Goal: Check status: Check status

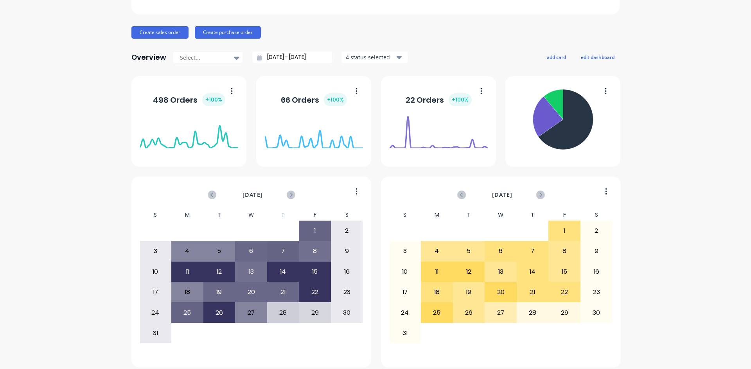
scroll to position [78, 0]
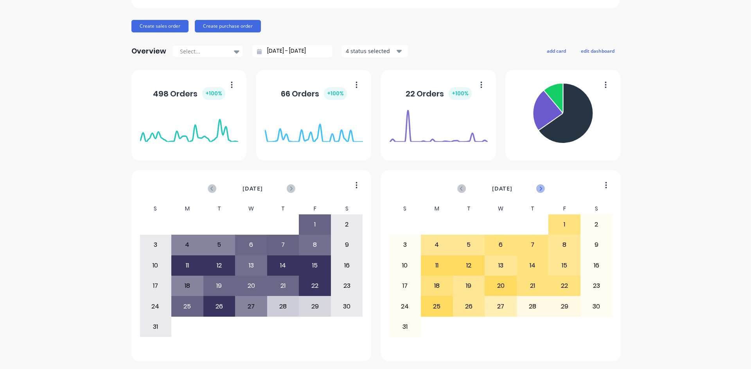
click at [539, 188] on icon at bounding box center [540, 189] width 3 height 4
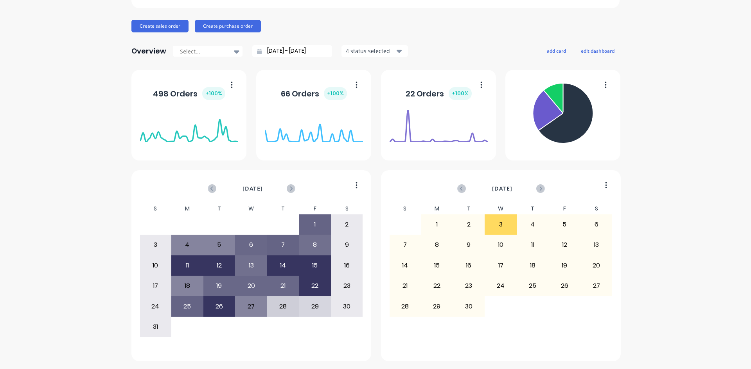
click at [454, 187] on div "[DATE]" at bounding box center [500, 192] width 223 height 23
click at [457, 187] on icon at bounding box center [461, 189] width 9 height 9
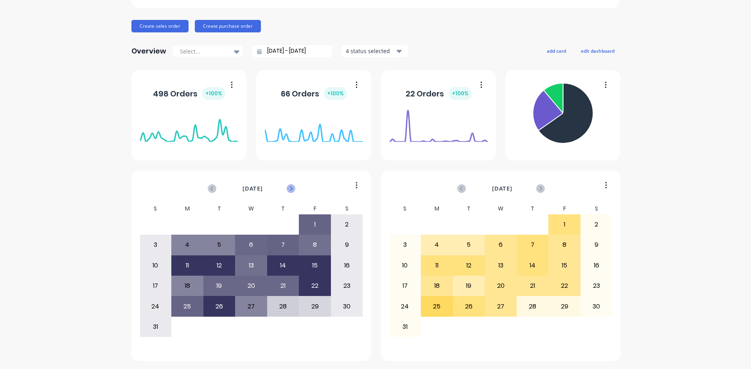
click at [288, 192] on icon at bounding box center [291, 189] width 9 height 9
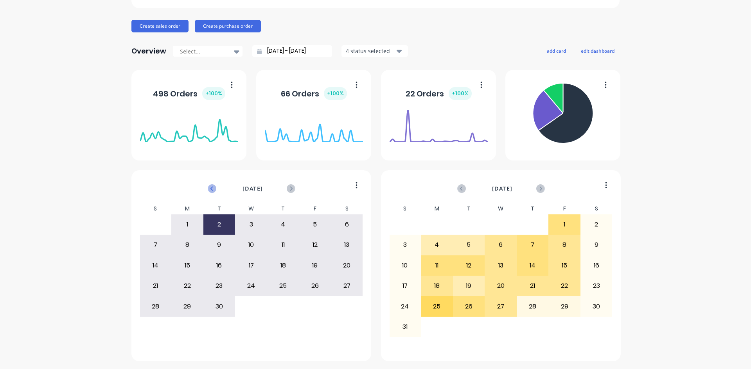
click at [208, 190] on icon at bounding box center [212, 189] width 9 height 9
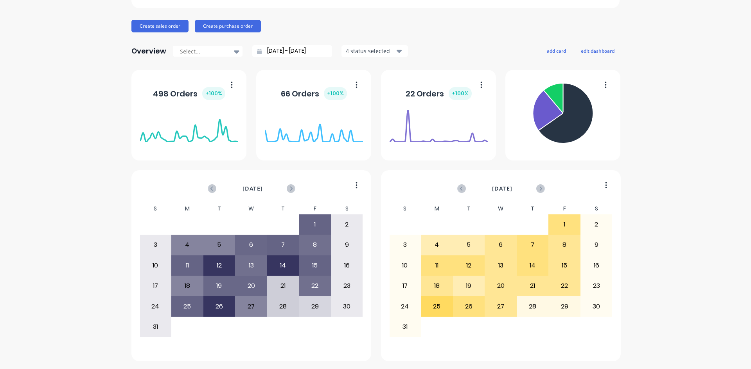
click at [289, 194] on div "[DATE]" at bounding box center [251, 189] width 86 height 16
click at [289, 190] on icon at bounding box center [291, 189] width 9 height 9
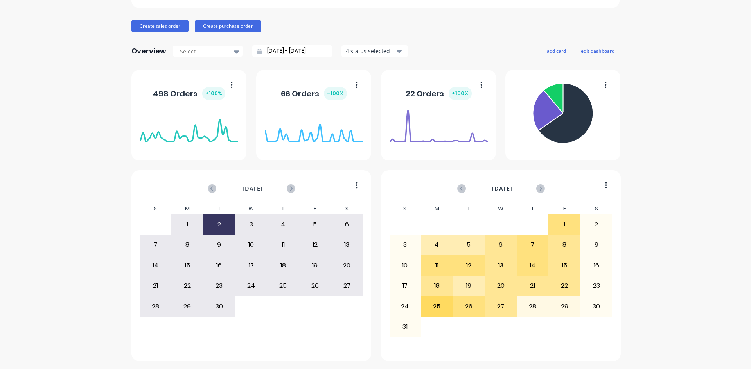
click at [282, 284] on div "25" at bounding box center [282, 286] width 31 height 20
click at [314, 287] on div "26" at bounding box center [314, 286] width 31 height 20
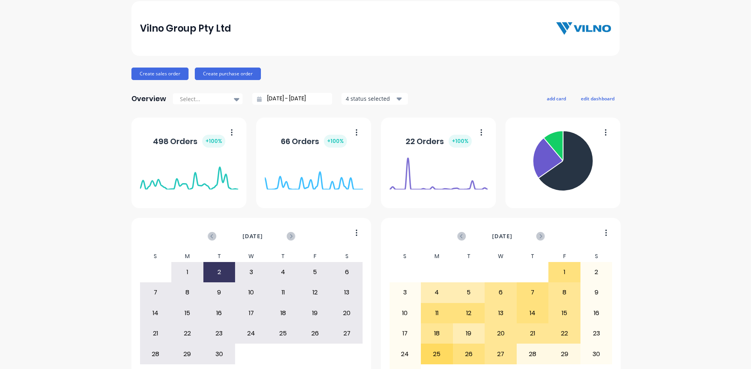
scroll to position [0, 0]
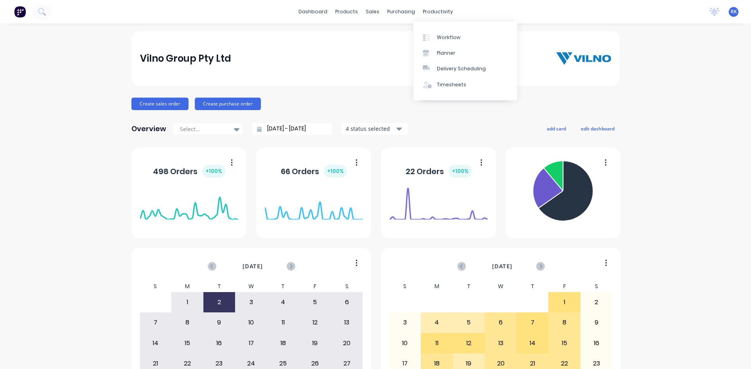
drag, startPoint x: 386, startPoint y: 65, endPoint x: 390, endPoint y: 68, distance: 4.9
click at [386, 65] on div "Vilno Group Pty Ltd" at bounding box center [375, 59] width 471 height 16
click at [375, 57] on div "Vilno Group Pty Ltd" at bounding box center [375, 59] width 471 height 16
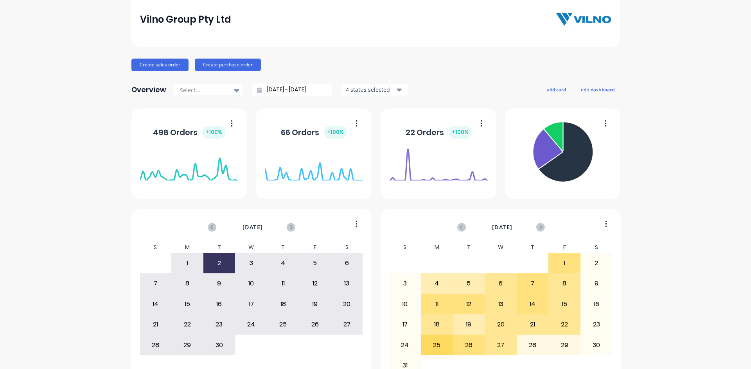
click at [373, 150] on div "[DATE] S M T W T F S 29 30 1 2 3 4 5 6 7 8 9 10 11 12 13 14 15 16 17 18 19 20 2…" at bounding box center [375, 255] width 488 height 292
click at [373, 148] on div "[DATE] S M T W T F S 29 30 1 2 3 4 5 6 7 8 9 10 11 12 13 14 15 16 17 18 19 20 2…" at bounding box center [375, 255] width 488 height 292
